Goal: Task Accomplishment & Management: Use online tool/utility

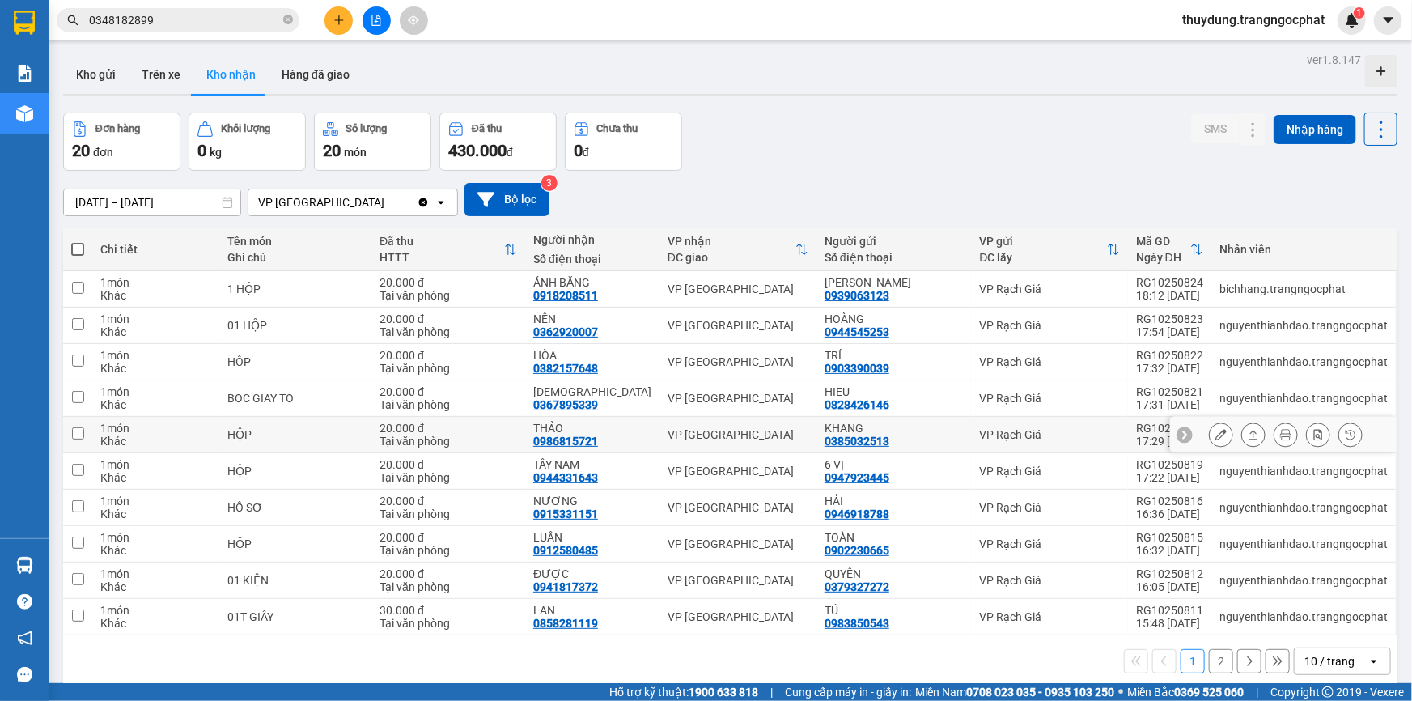
click at [1249, 435] on icon at bounding box center [1253, 435] width 9 height 10
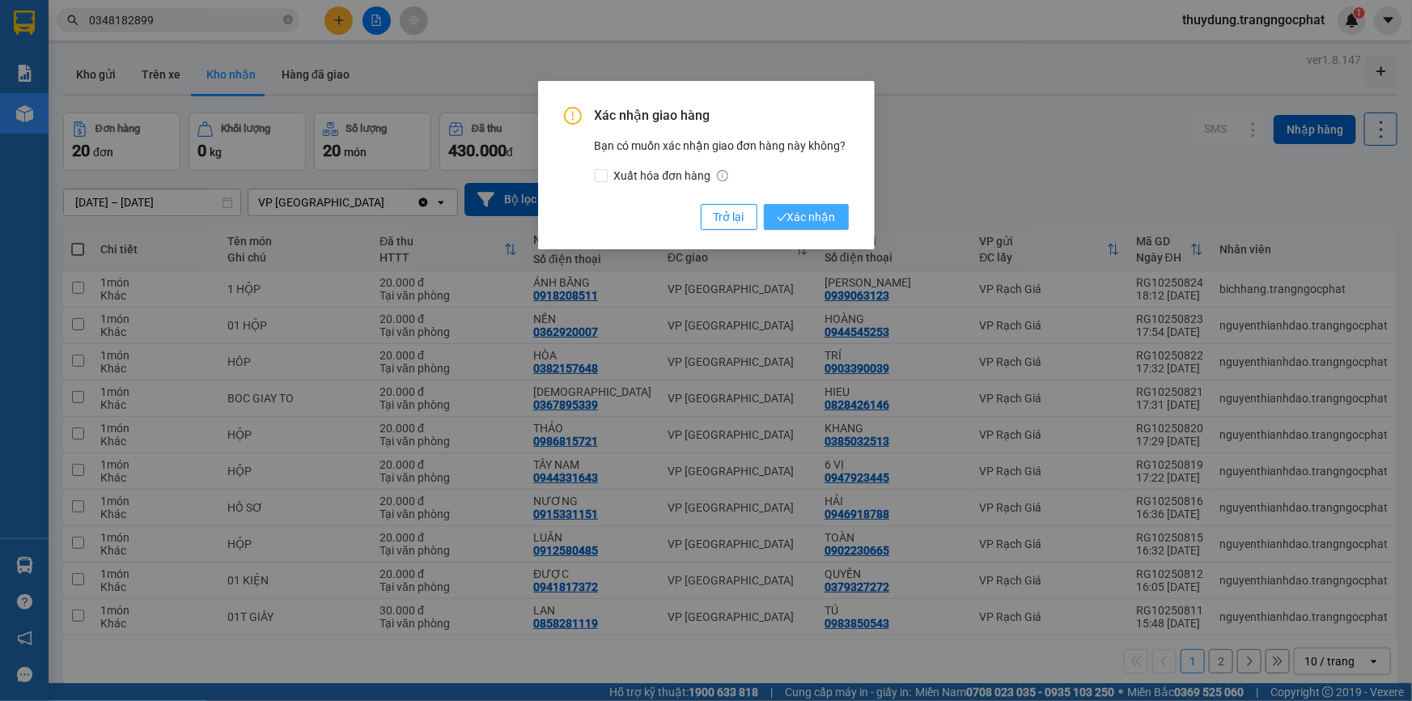
click at [806, 211] on span "Xác nhận" at bounding box center [806, 217] width 59 height 18
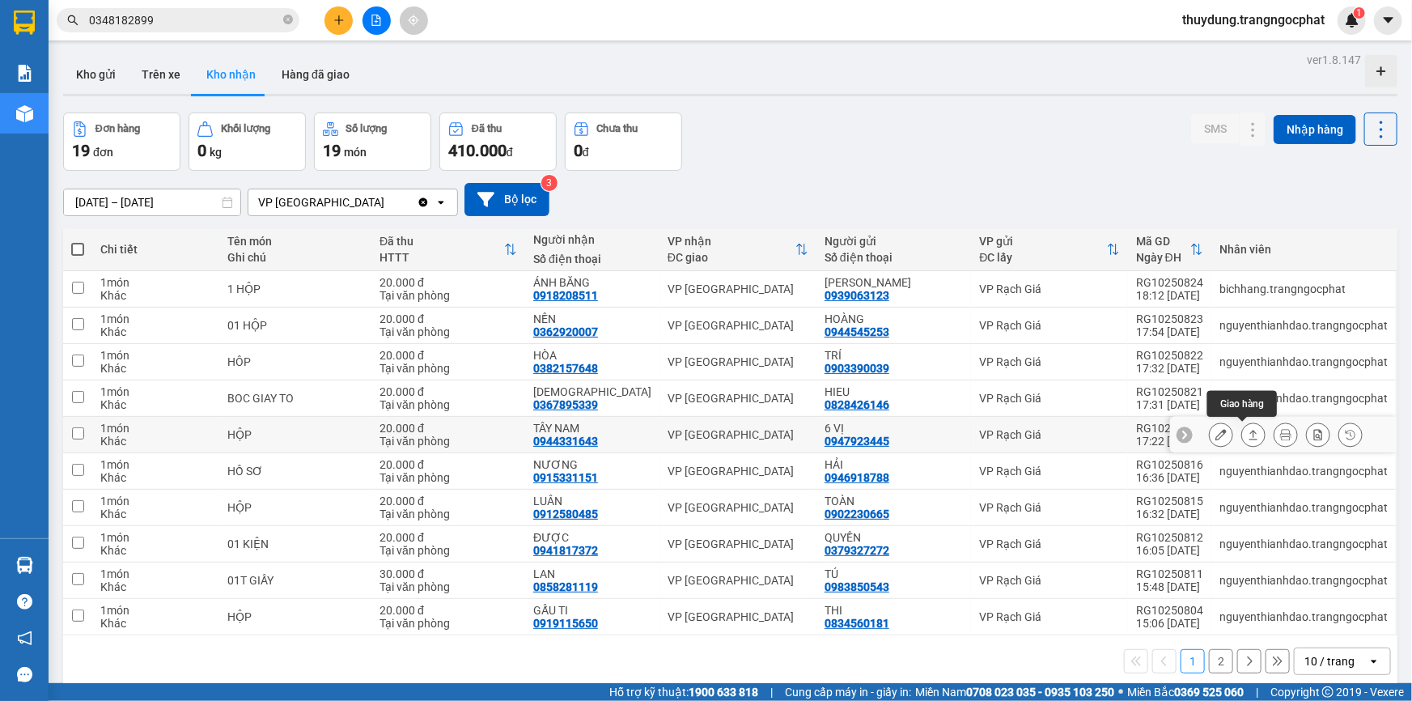
drag, startPoint x: 1237, startPoint y: 427, endPoint x: 1183, endPoint y: 422, distance: 53.6
click at [1242, 428] on button at bounding box center [1253, 435] width 23 height 28
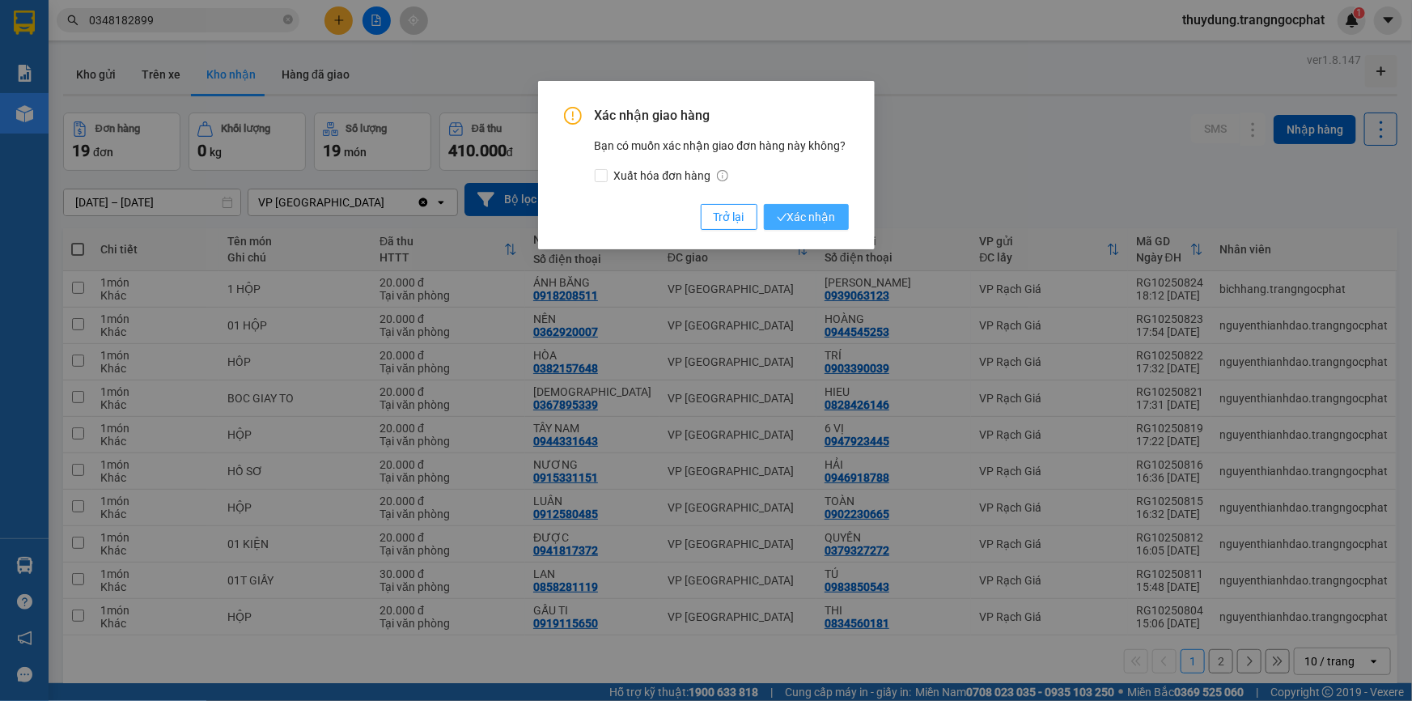
click at [808, 215] on span "Xác nhận" at bounding box center [806, 217] width 59 height 18
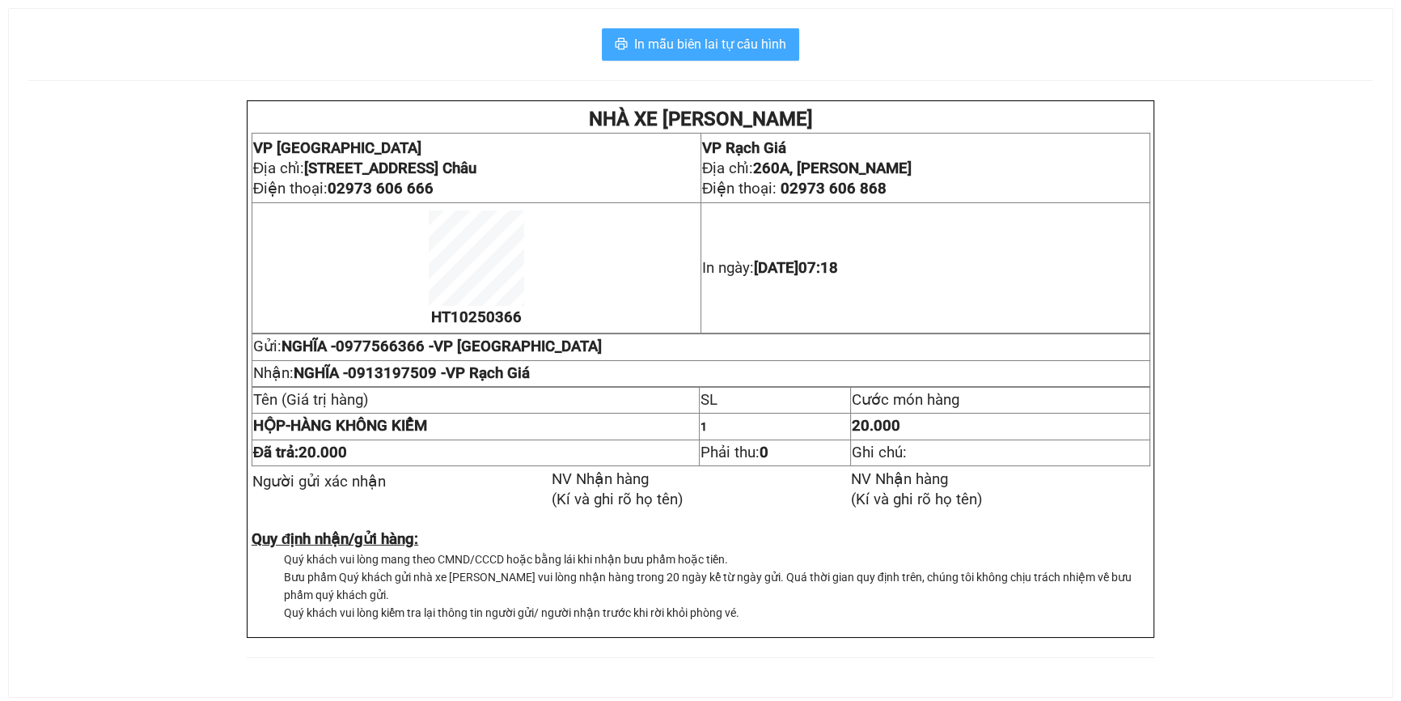
click at [779, 60] on button "In mẫu biên lai tự cấu hình" at bounding box center [700, 44] width 197 height 32
